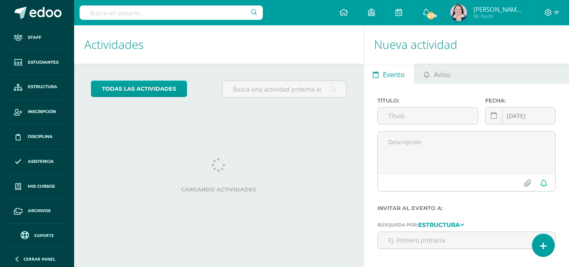
click at [152, 16] on input "text" at bounding box center [171, 12] width 183 height 14
type input "ricardo"
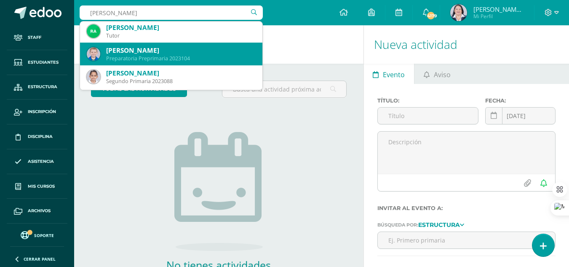
scroll to position [84, 0]
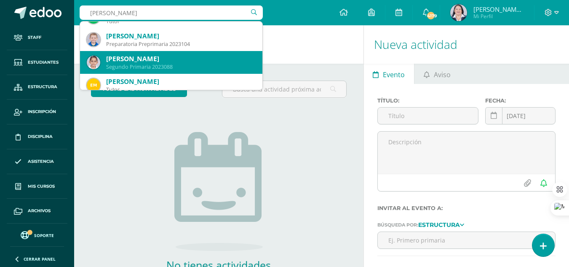
click at [163, 63] on div "Ricardo Andreé Muñóz Morales" at bounding box center [181, 58] width 150 height 9
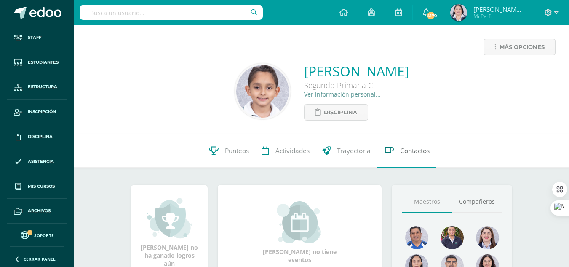
click at [403, 150] on span "Contactos" at bounding box center [414, 150] width 29 height 9
click at [304, 93] on link "Ver información personal..." at bounding box center [342, 94] width 77 height 8
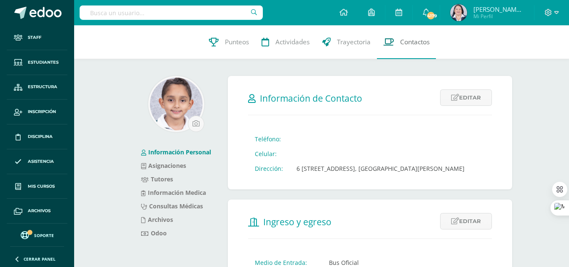
click at [410, 40] on span "Contactos" at bounding box center [414, 41] width 29 height 9
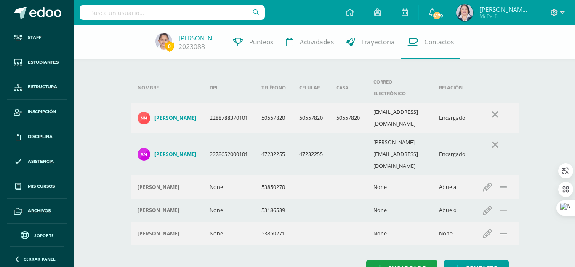
click at [165, 151] on h4 "Adan Muñóz Kirste" at bounding box center [176, 154] width 42 height 7
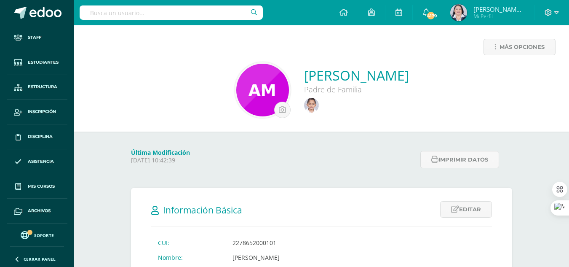
scroll to position [211, 0]
